Goal: Task Accomplishment & Management: Complete application form

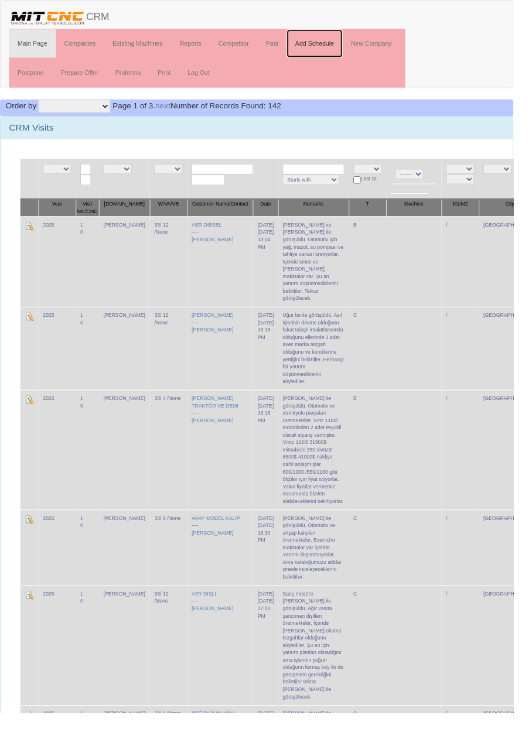
click at [337, 44] on link "Add Schedule" at bounding box center [326, 44] width 58 height 29
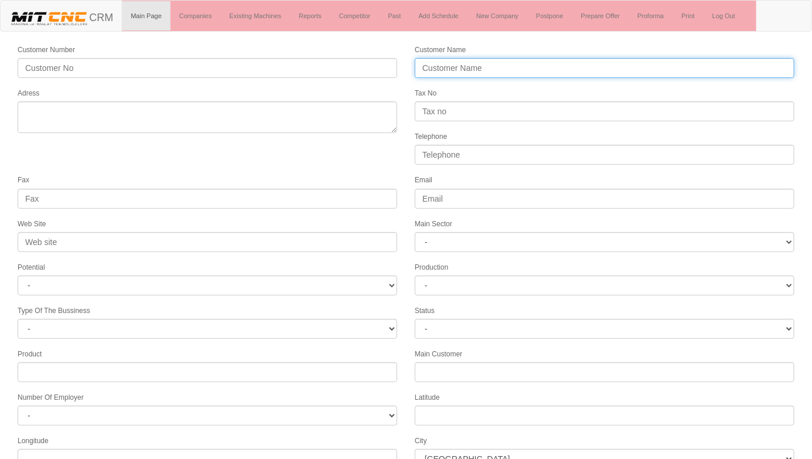
click at [490, 68] on input "Customer Name" at bounding box center [605, 68] width 380 height 20
type input "BAĞCILAR PLASTİK KALIP"
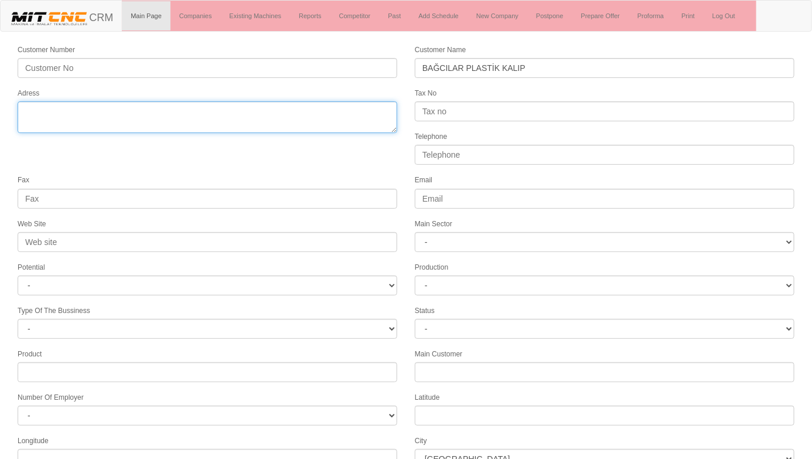
paste textarea "Fevziçakmak Mah. 10661 Sok. 5/A 42250 Karatay"
type textarea "Fevziçakmak Mah. 10661 Sok. 5/A 42250 Karatay"
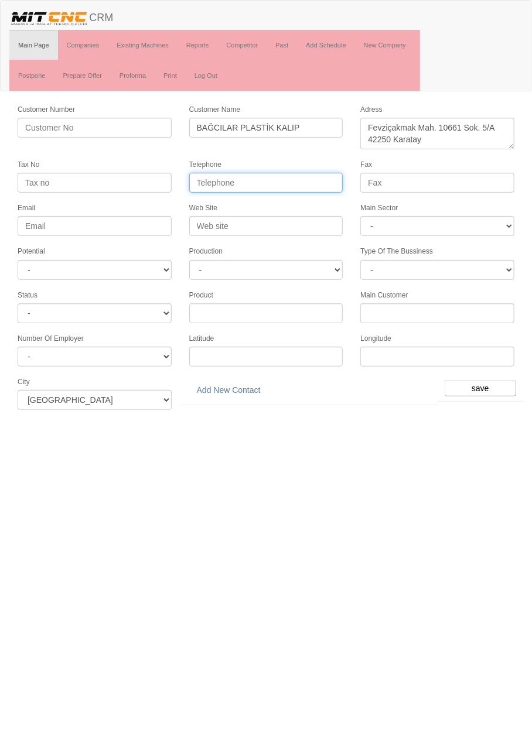
paste input "0332 501 22 16"
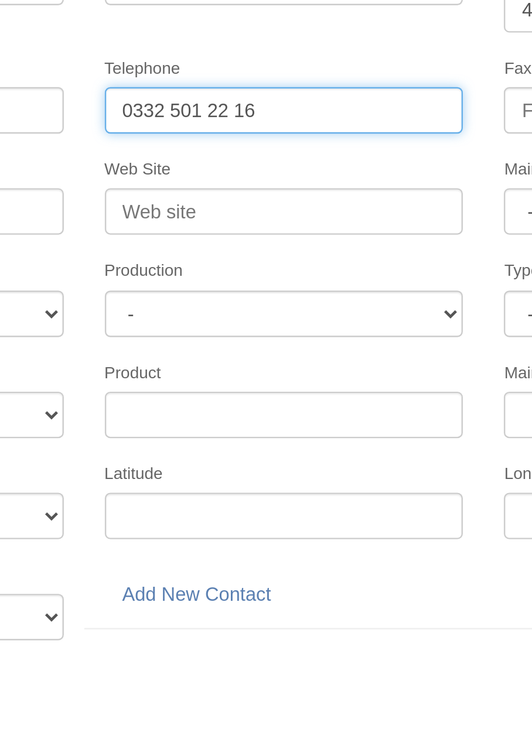
click at [242, 182] on input "0332 501 22 16" at bounding box center [266, 183] width 154 height 20
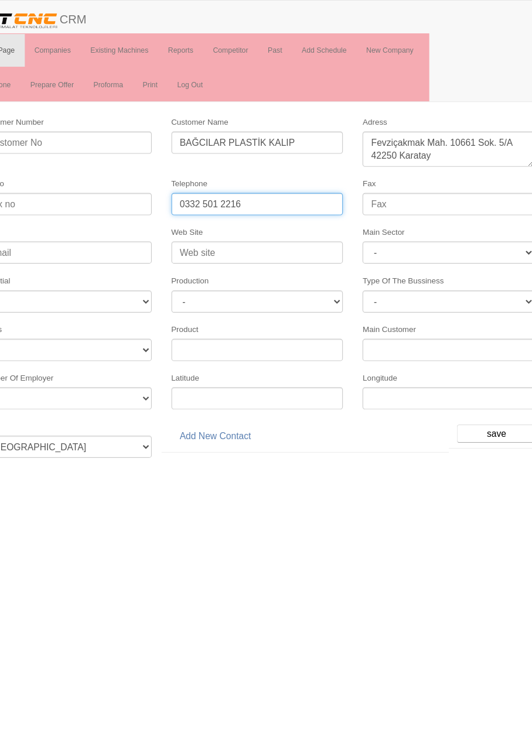
type input "0332 501 2216"
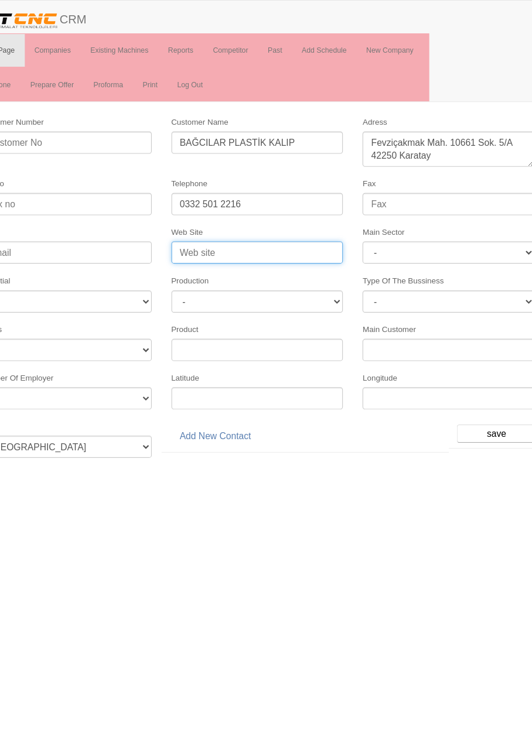
click at [316, 223] on input "Web Site" at bounding box center [266, 226] width 154 height 20
type input "www.bpks.com"
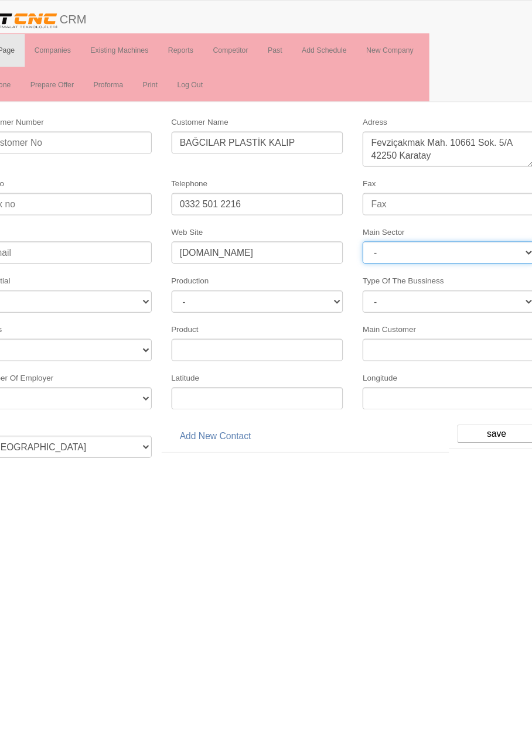
click at [472, 228] on select "- DIE MOLD MACHINERY DEFENCE ELECTRICAL COMPONENTS MEDICAL TOOL MANUFACTURING J…" at bounding box center [437, 226] width 154 height 20
select select "370"
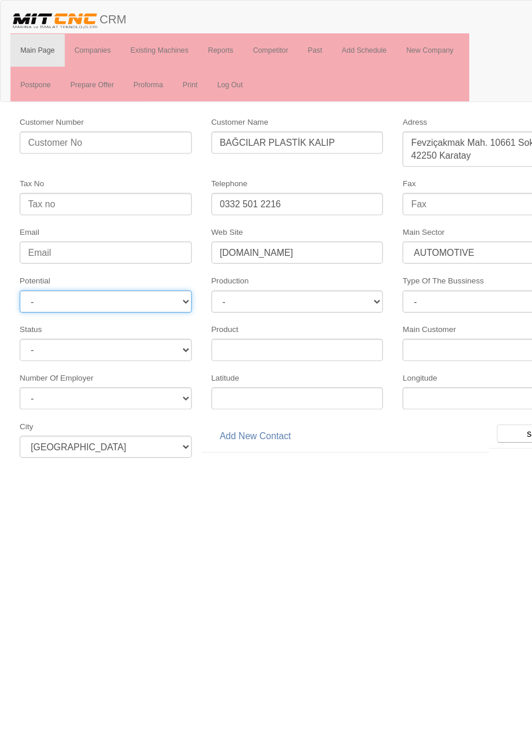
click at [33, 274] on select "- A1 A2 A3 B1 B2 B3 C1 C2 C3" at bounding box center [95, 270] width 154 height 20
select select "6"
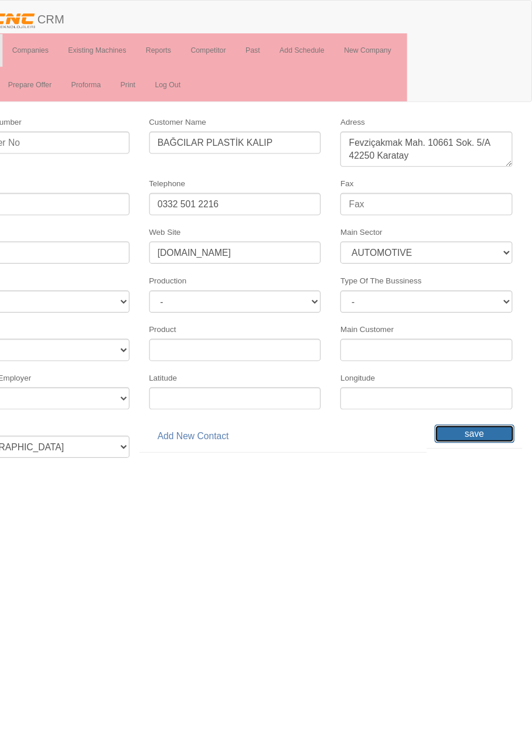
click at [485, 381] on input "save" at bounding box center [480, 388] width 71 height 16
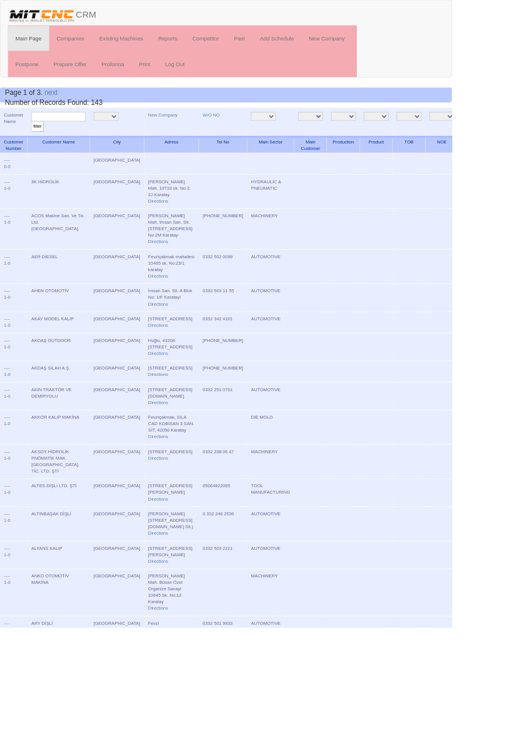
click at [81, 137] on input "text" at bounding box center [69, 137] width 64 height 11
type input "Bağcıla"
click at [37, 143] on input "filter" at bounding box center [44, 149] width 15 height 12
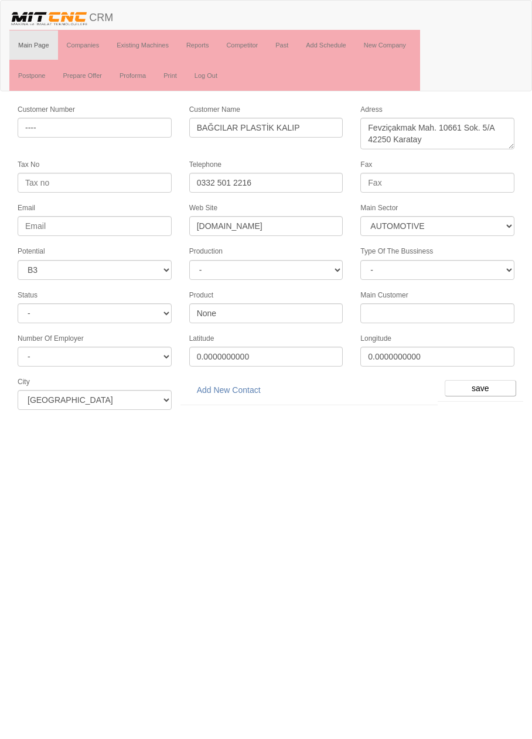
select select "370"
select select "6"
click at [245, 384] on link "Add New Contact" at bounding box center [228, 390] width 79 height 20
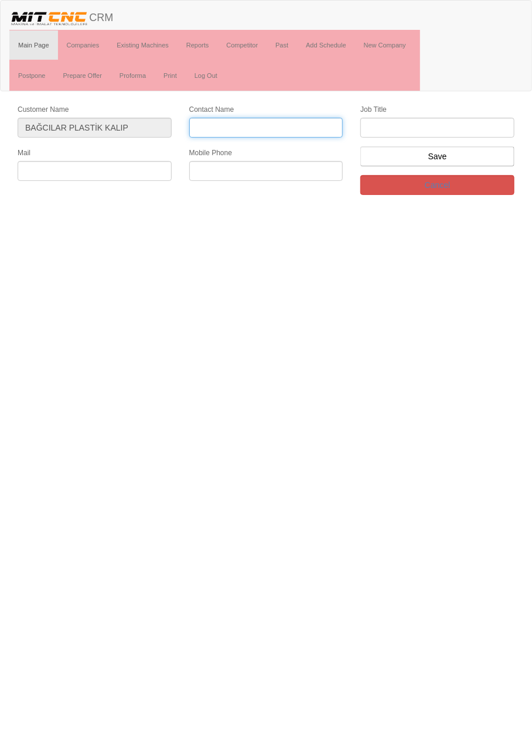
click at [308, 128] on input "Contact Name" at bounding box center [266, 128] width 154 height 20
click at [197, 128] on input "ZAhmet Bağcı" at bounding box center [266, 128] width 154 height 20
type input "[PERSON_NAME]"
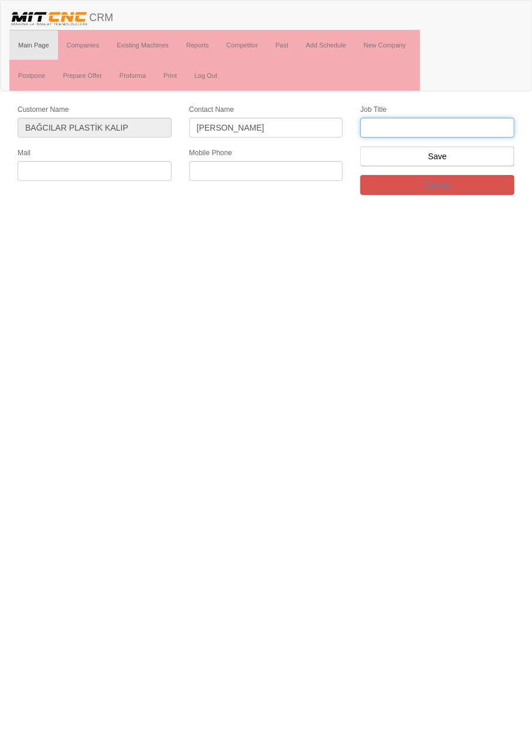
click at [475, 127] on input "text" at bounding box center [437, 128] width 154 height 20
click at [425, 122] on input "text" at bounding box center [437, 128] width 154 height 20
type input "Firma sahibi"
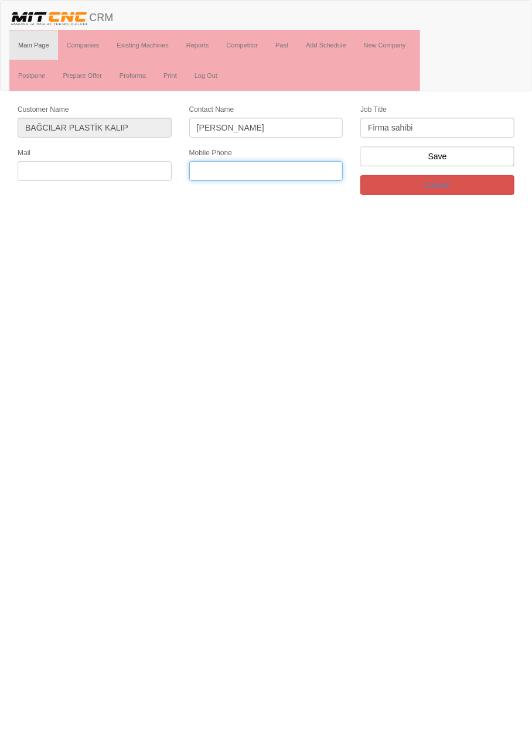
paste input "0543 619 99 42"
click at [247, 171] on input "0543 619 99 42" at bounding box center [266, 171] width 154 height 20
type input "0543 619 9942"
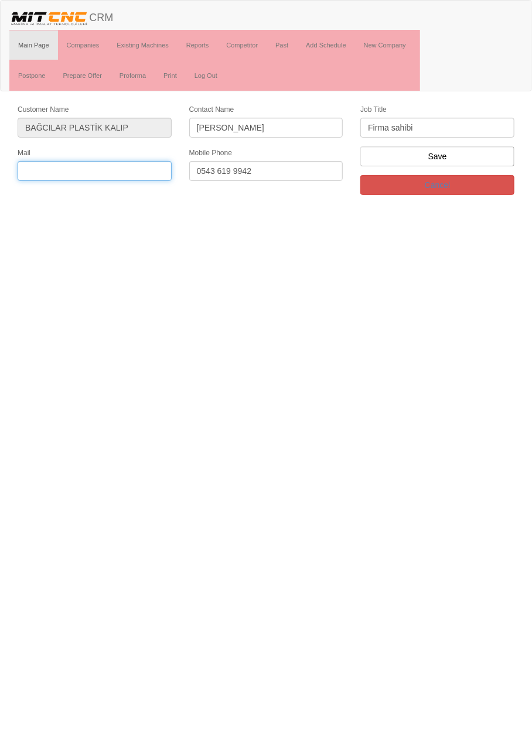
paste input "bagcilarkalip@gmail.com"
type input "bagcilarkalip@gmail.com"
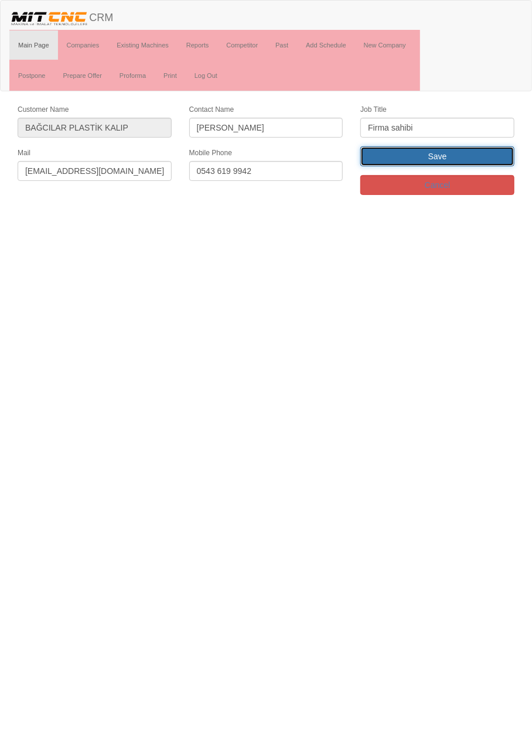
click at [496, 160] on input "Save" at bounding box center [437, 156] width 154 height 20
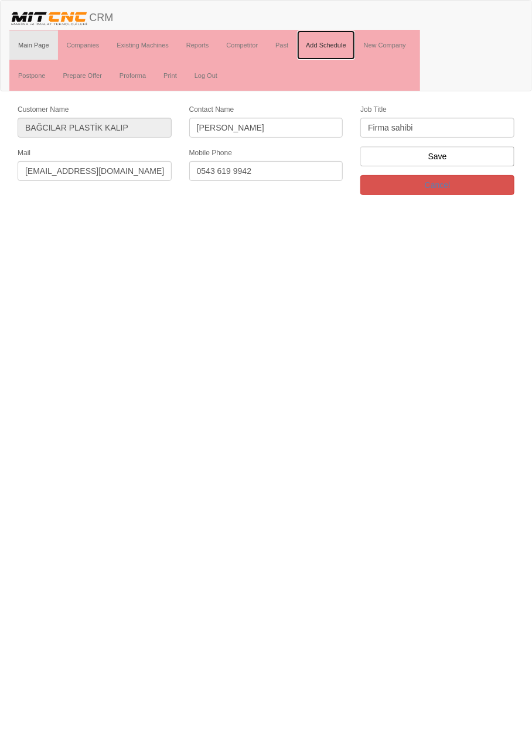
click at [340, 45] on link "Add Schedule" at bounding box center [326, 44] width 58 height 29
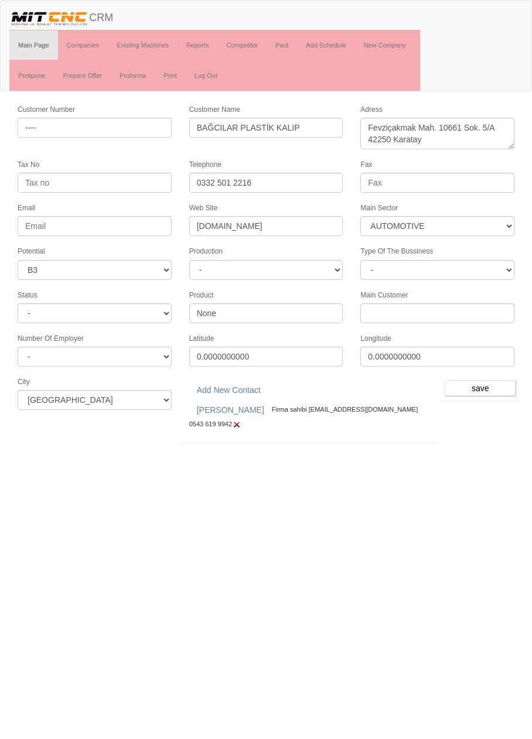
select select "370"
select select "6"
click at [502, 388] on input "save" at bounding box center [480, 388] width 71 height 16
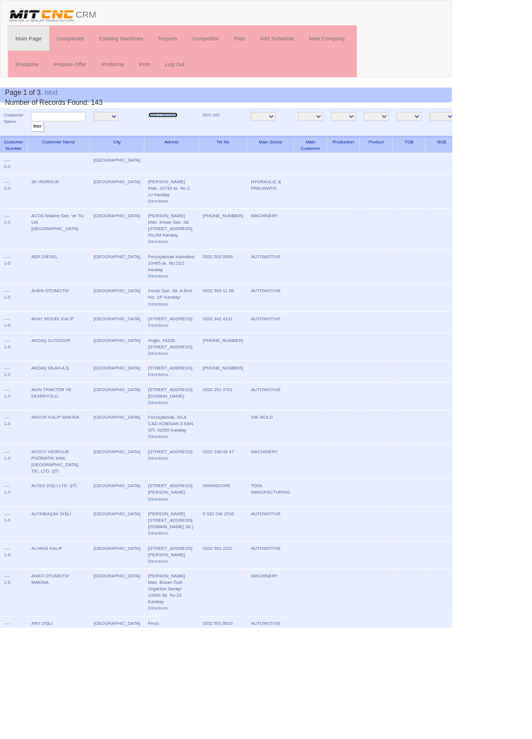
click at [175, 134] on link "New Company" at bounding box center [192, 135] width 35 height 6
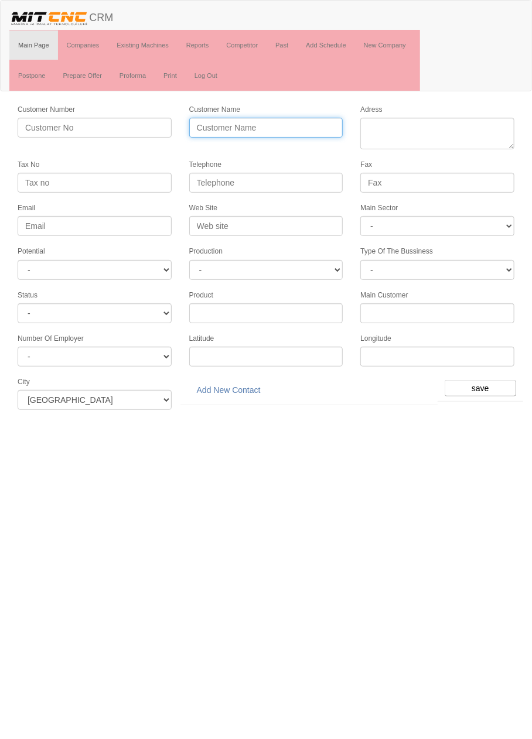
click at [320, 127] on input "Customer Name" at bounding box center [266, 128] width 154 height 20
type input "BİRLİK FREZE"
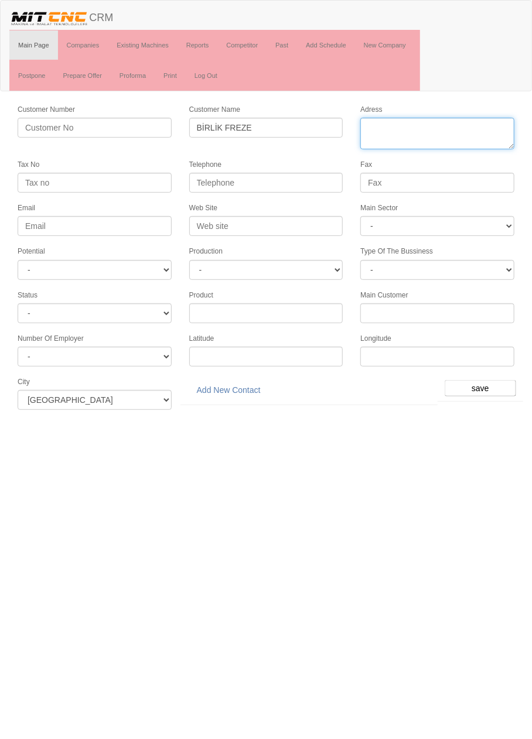
click at [475, 130] on textarea "Adress" at bounding box center [437, 134] width 154 height 32
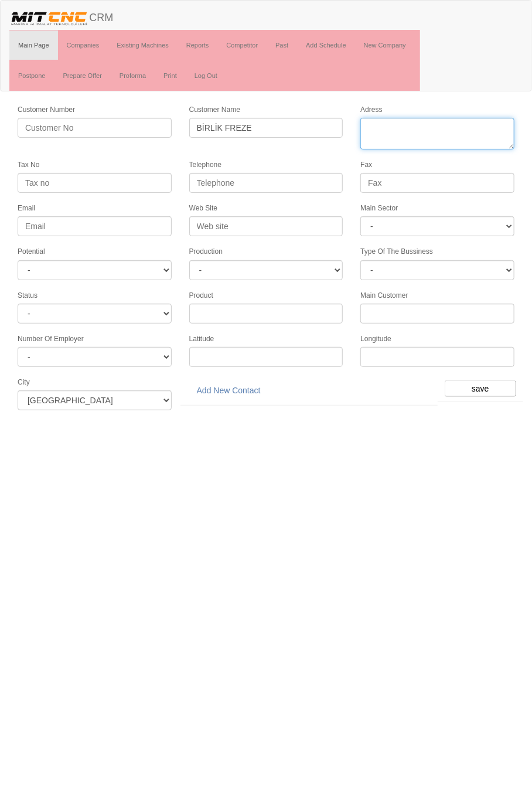
paste textarea "Fevzi Çakmak Mah. 10465. Sk. No:43"
type textarea "[PERSON_NAME] Mah. 10465. Sk. No:43 Karatay"
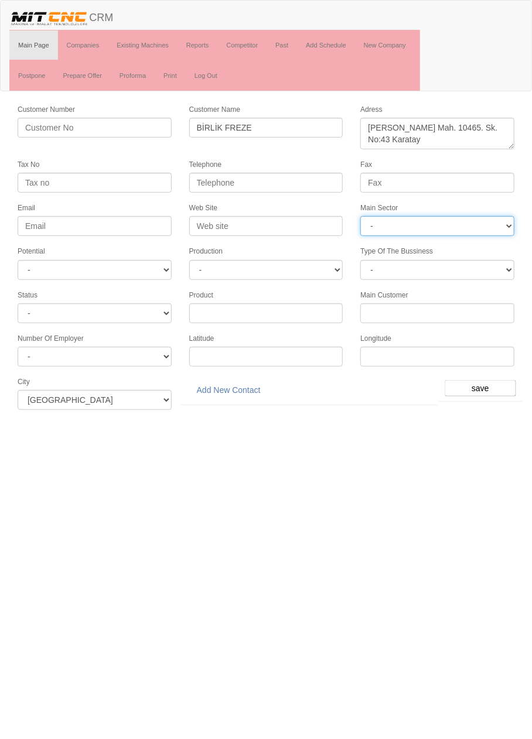
click at [466, 223] on select "- DIE MOLD MACHINERY DEFENCE ELECTRICAL COMPONENTS MEDICAL TOOL MANUFACTURING J…" at bounding box center [437, 226] width 154 height 20
select select "370"
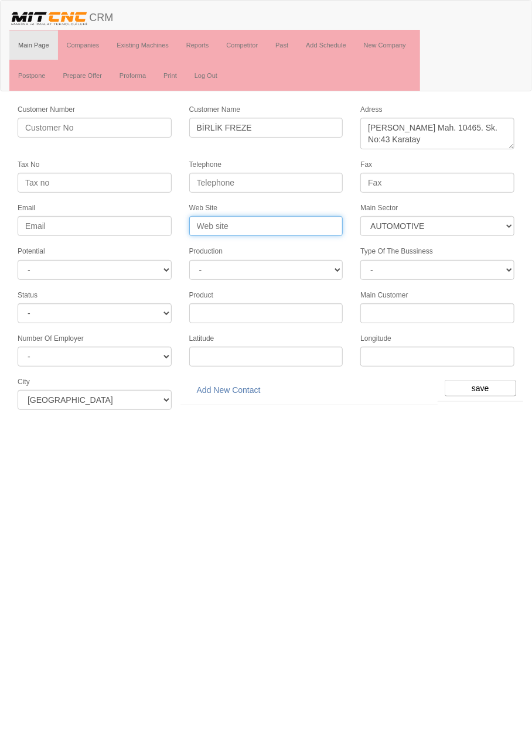
click at [290, 224] on input "Web Site" at bounding box center [266, 226] width 154 height 20
type input "Ww"
type input "b"
type input "www.birlikfreze.com.tr"
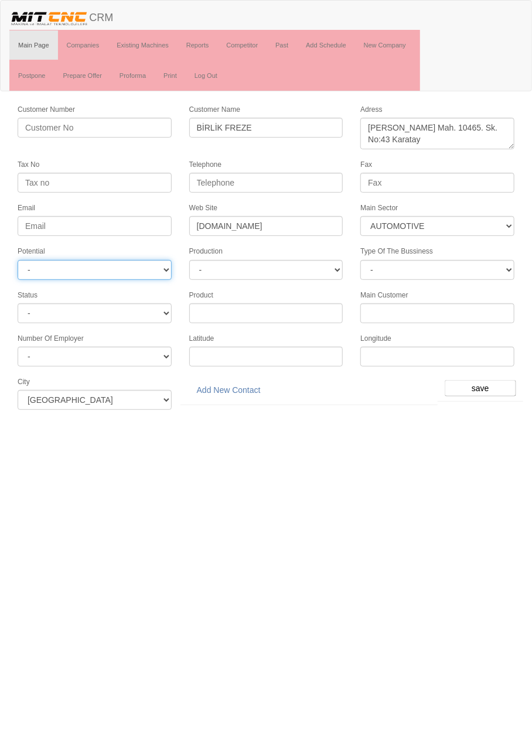
click at [37, 266] on select "- A1 A2 A3 B1 B2 B3 C1 C2 C3" at bounding box center [95, 270] width 154 height 20
select select "6"
click at [486, 384] on input "save" at bounding box center [480, 388] width 71 height 16
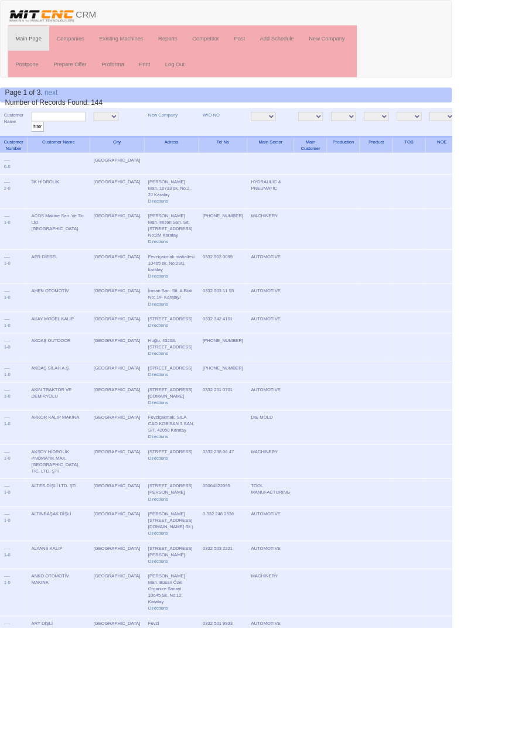
click at [74, 138] on input "text" at bounding box center [69, 137] width 64 height 11
type input "Birlik"
click at [37, 143] on input "filter" at bounding box center [44, 149] width 15 height 12
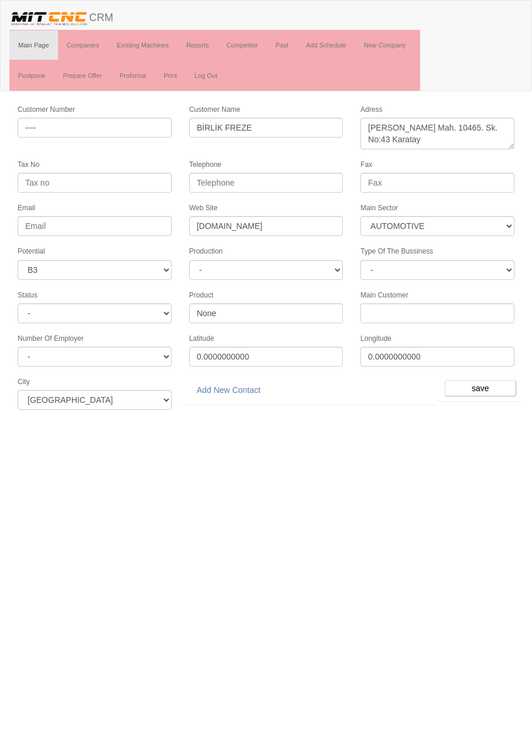
select select "370"
select select "6"
click at [251, 384] on link "Add New Contact" at bounding box center [228, 390] width 79 height 20
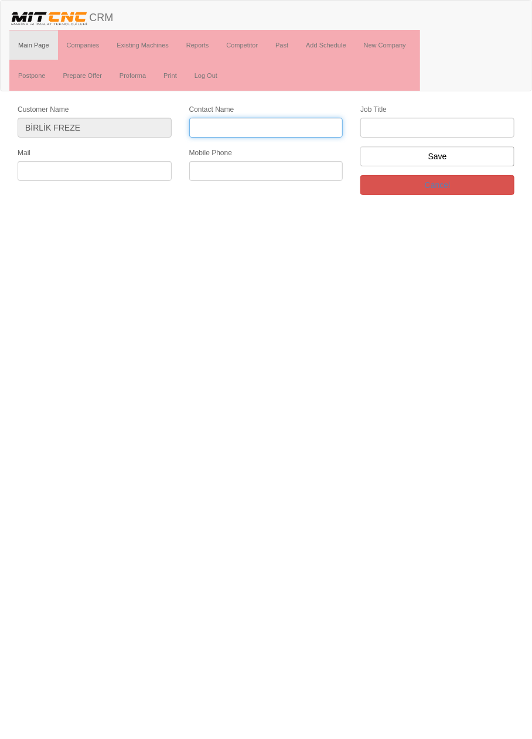
click at [318, 124] on input "Contact Name" at bounding box center [266, 128] width 154 height 20
type input "[PERSON_NAME]"
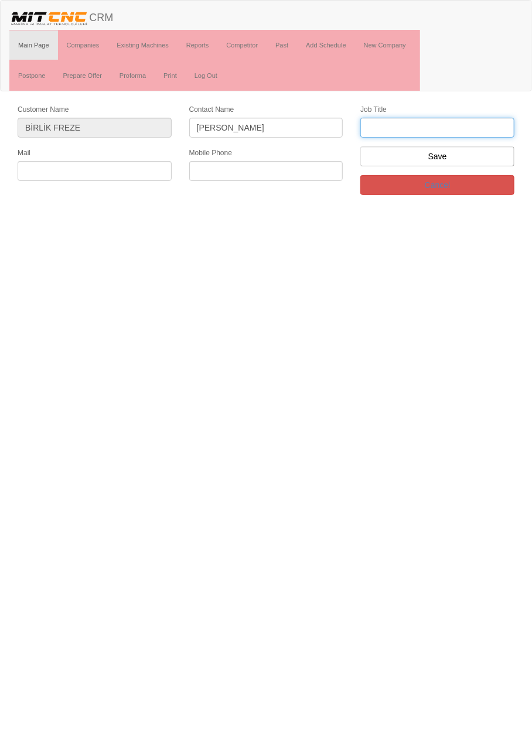
click at [500, 128] on input "text" at bounding box center [437, 128] width 154 height 20
type input "firma sahibi"
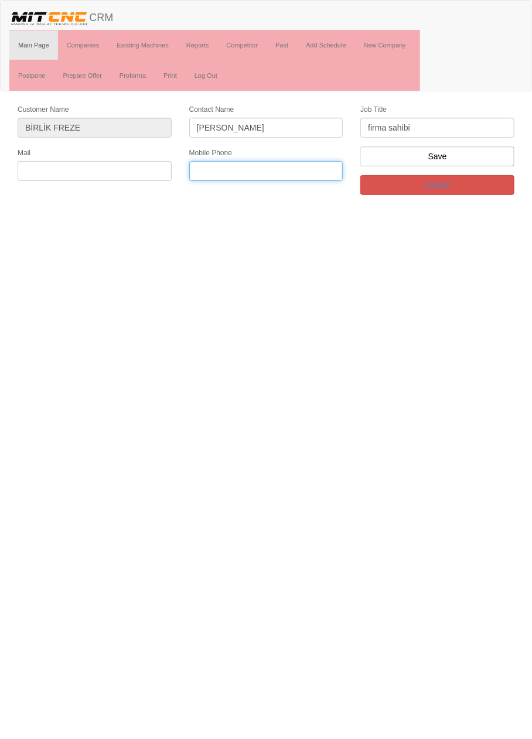
click at [311, 171] on input "text" at bounding box center [266, 171] width 154 height 20
paste input "05337120063"
type input "05337120063"
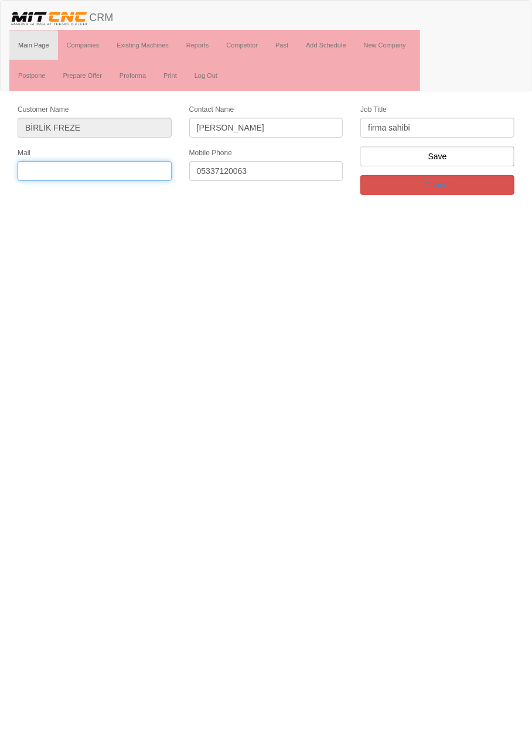
click at [135, 171] on input "text" at bounding box center [95, 171] width 154 height 20
type input "B"
type input "bilgi@birlikfreze.com.tr"
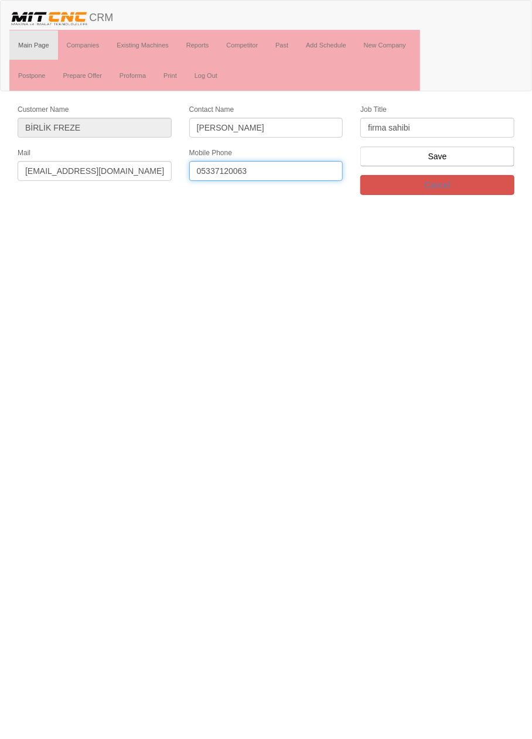
click at [287, 166] on input "05337120063" at bounding box center [266, 171] width 154 height 20
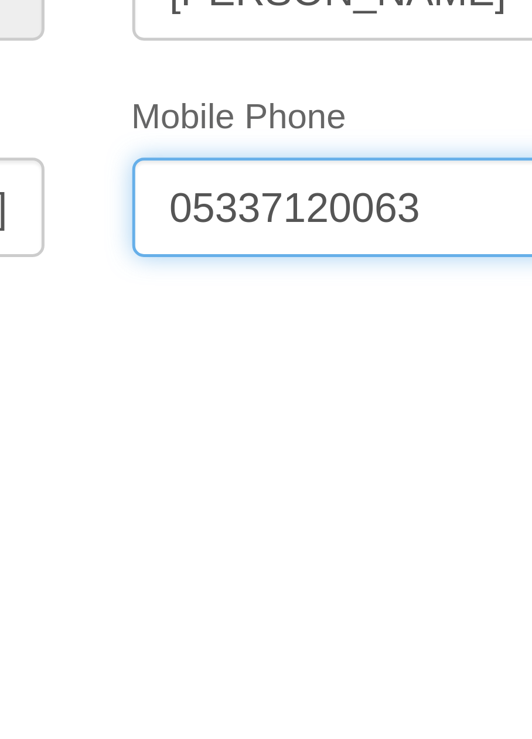
click at [216, 168] on input "05337120063" at bounding box center [266, 171] width 154 height 20
click at [231, 168] on input "0533 7120063" at bounding box center [266, 171] width 154 height 20
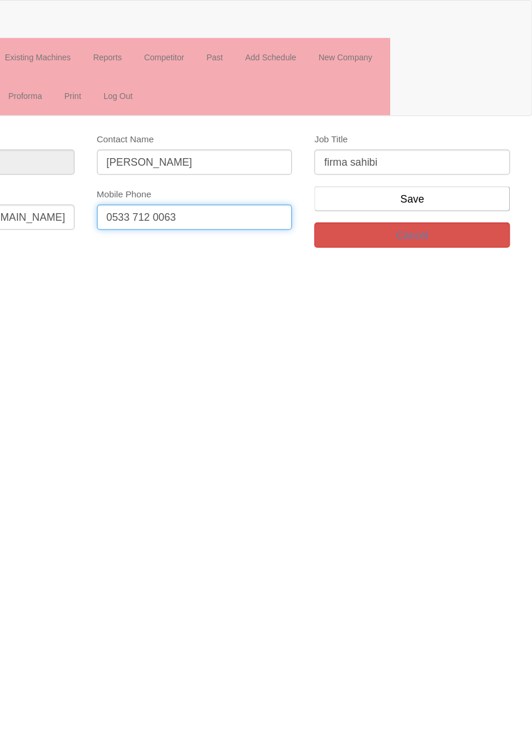
type input "0533 712 0063"
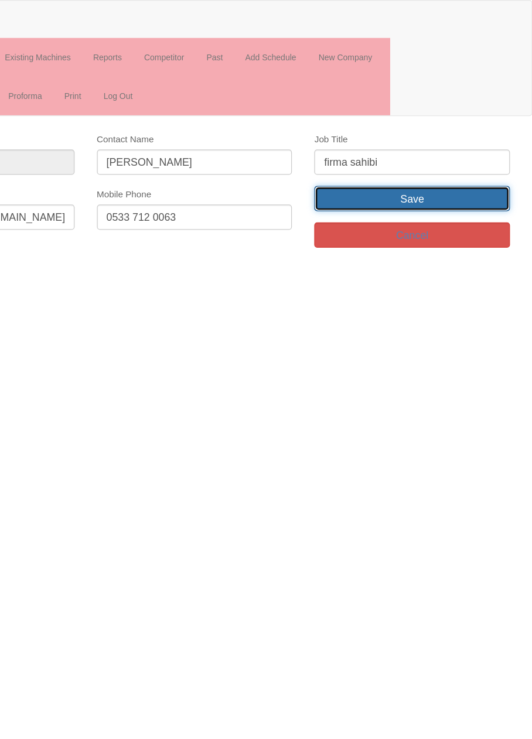
click at [485, 155] on input "Save" at bounding box center [437, 156] width 154 height 20
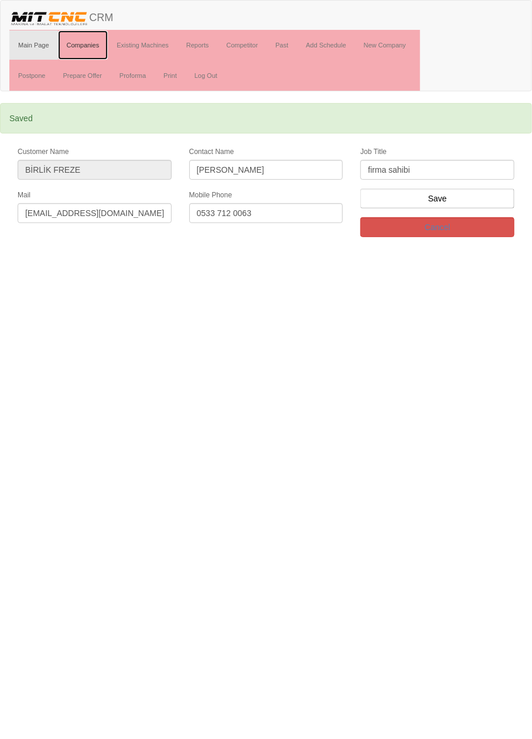
click at [91, 45] on link "Companies" at bounding box center [83, 44] width 50 height 29
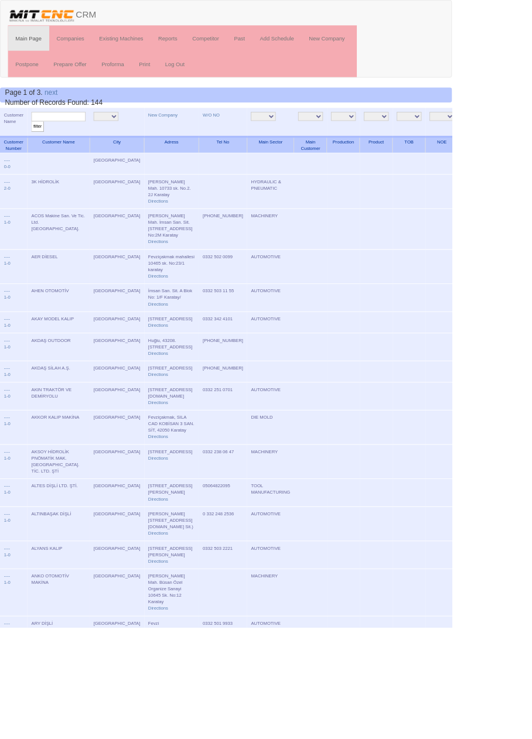
click at [77, 140] on input "text" at bounding box center [69, 137] width 64 height 11
type input "birlik"
click at [37, 143] on input "filter" at bounding box center [44, 149] width 15 height 12
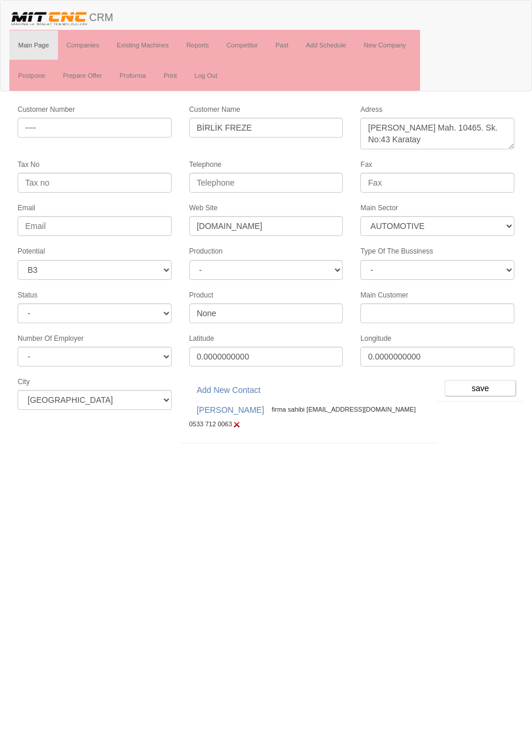
select select "370"
select select "6"
click at [285, 45] on link "Past" at bounding box center [282, 44] width 30 height 29
select select "370"
select select "6"
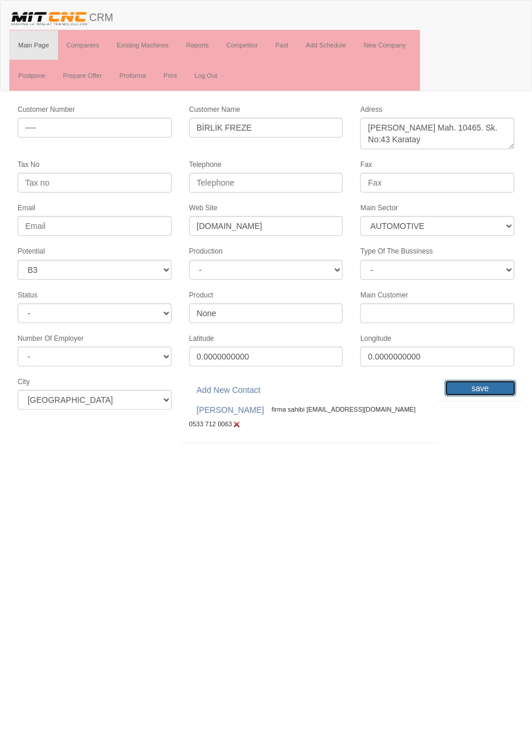
click at [502, 380] on input "save" at bounding box center [480, 388] width 71 height 16
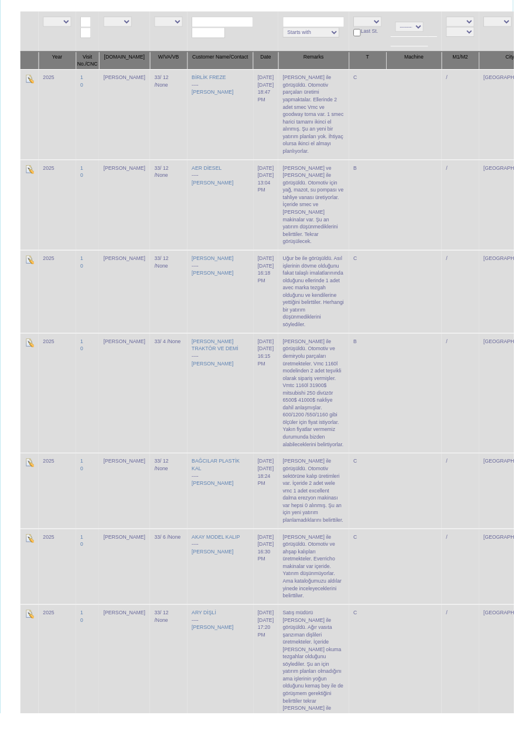
scroll to position [193, 0]
